Goal: Task Accomplishment & Management: Manage account settings

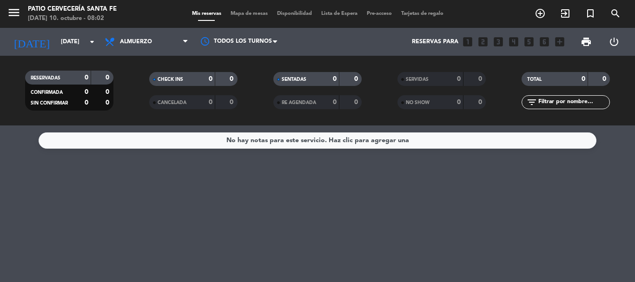
click at [342, 13] on span "Lista de Espera" at bounding box center [340, 13] width 46 height 5
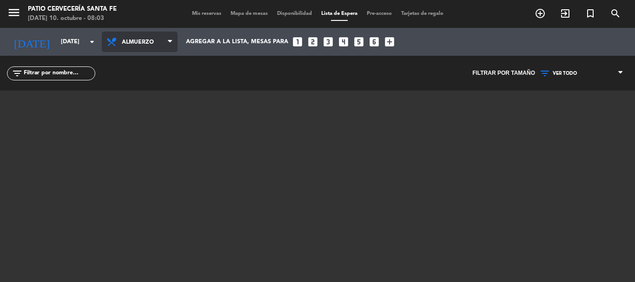
click at [169, 42] on icon at bounding box center [170, 41] width 4 height 7
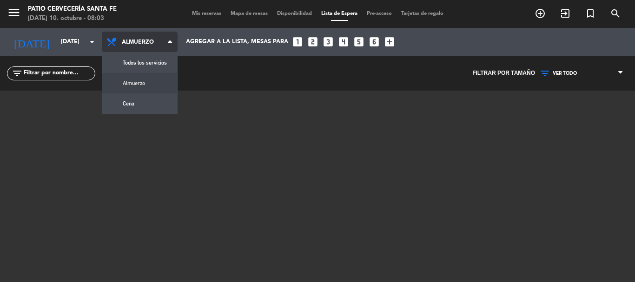
click at [169, 42] on icon at bounding box center [170, 41] width 4 height 7
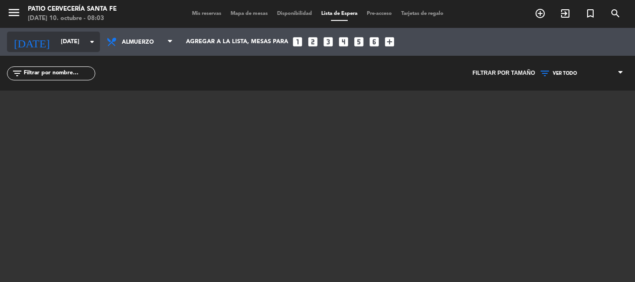
click at [74, 44] on input "[DATE]" at bounding box center [95, 42] width 79 height 16
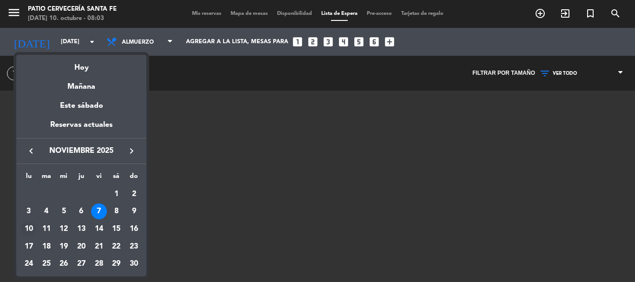
click at [25, 229] on div "10" at bounding box center [29, 229] width 16 height 16
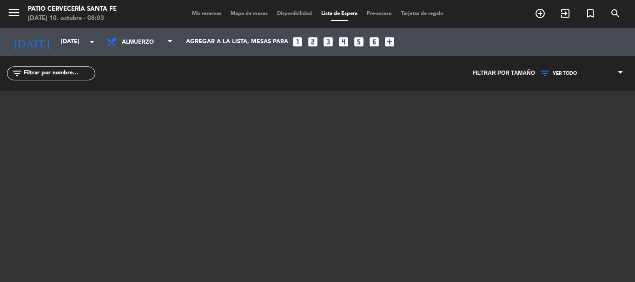
type input "[DATE]"
click at [209, 14] on span "Mis reservas" at bounding box center [206, 13] width 39 height 5
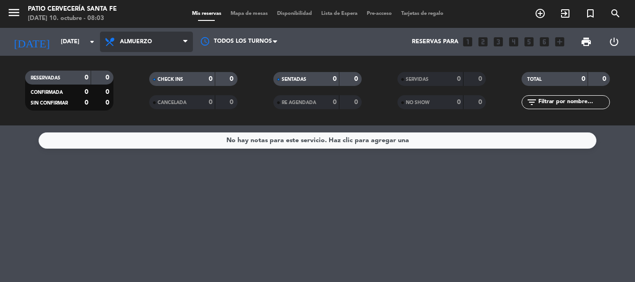
click at [125, 48] on span "Almuerzo" at bounding box center [146, 42] width 93 height 20
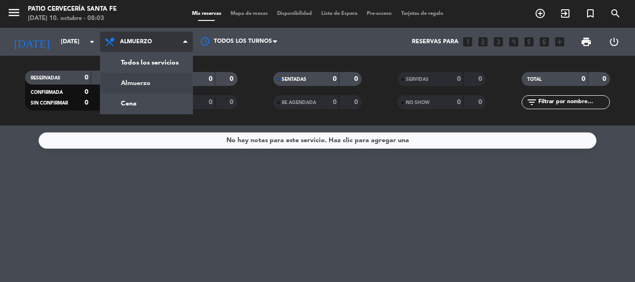
click at [141, 87] on div "menu Patio Cervecería Santa [PERSON_NAME][DATE] 10. octubre - 08:03 Mis reserva…" at bounding box center [317, 63] width 635 height 126
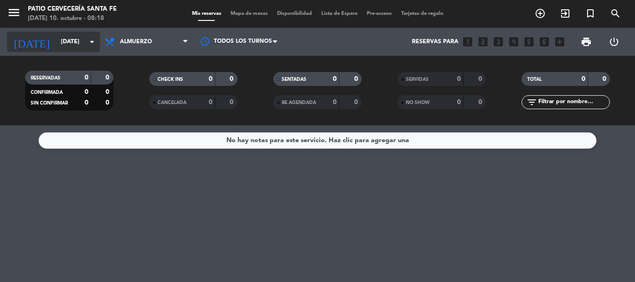
click at [91, 39] on icon "arrow_drop_down" at bounding box center [92, 41] width 11 height 11
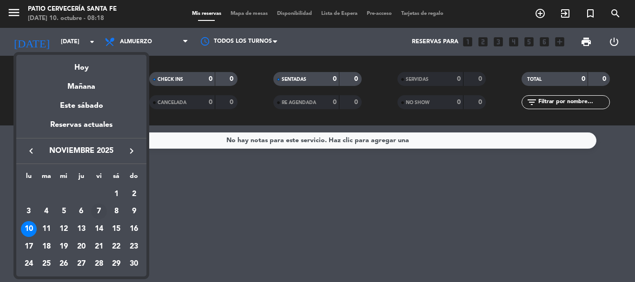
click at [100, 209] on div "7" at bounding box center [99, 212] width 16 height 16
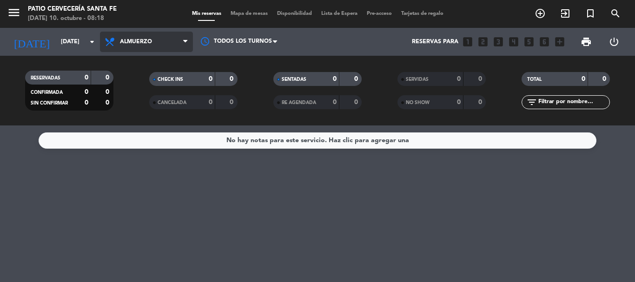
click at [160, 40] on span "Almuerzo" at bounding box center [146, 42] width 93 height 20
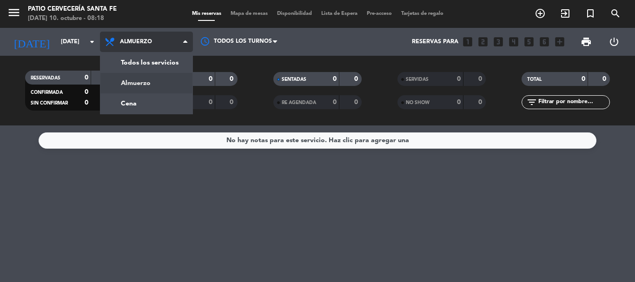
click at [161, 80] on div "menu Patio Cervecería Santa [PERSON_NAME][DATE] 10. octubre - 08:18 Mis reserva…" at bounding box center [317, 63] width 635 height 126
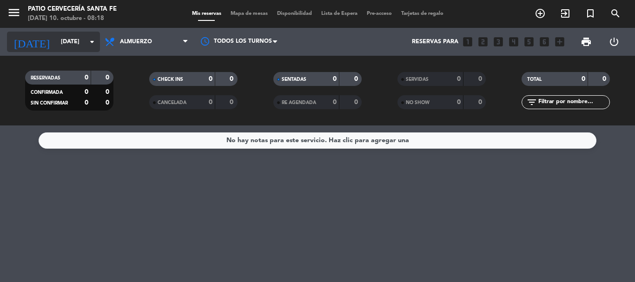
click at [80, 45] on input "[DATE]" at bounding box center [95, 42] width 79 height 16
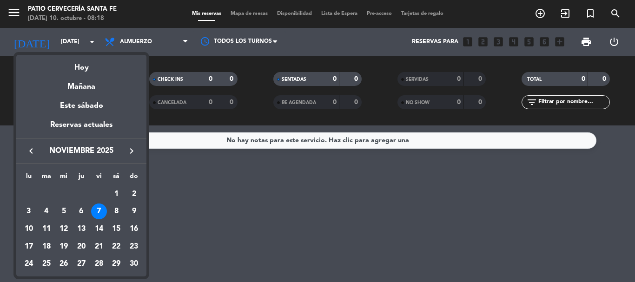
click at [32, 153] on icon "keyboard_arrow_left" at bounding box center [31, 151] width 11 height 11
click at [93, 227] on div "10" at bounding box center [99, 229] width 16 height 16
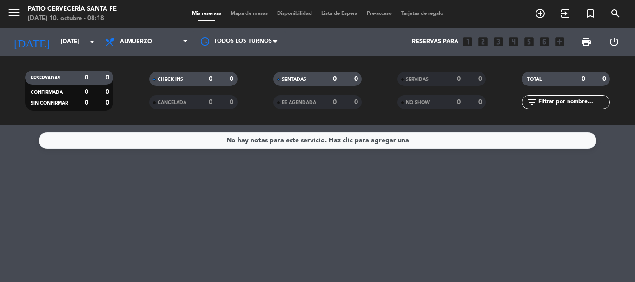
type input "[DATE]"
